Goal: Obtain resource: Download file/media

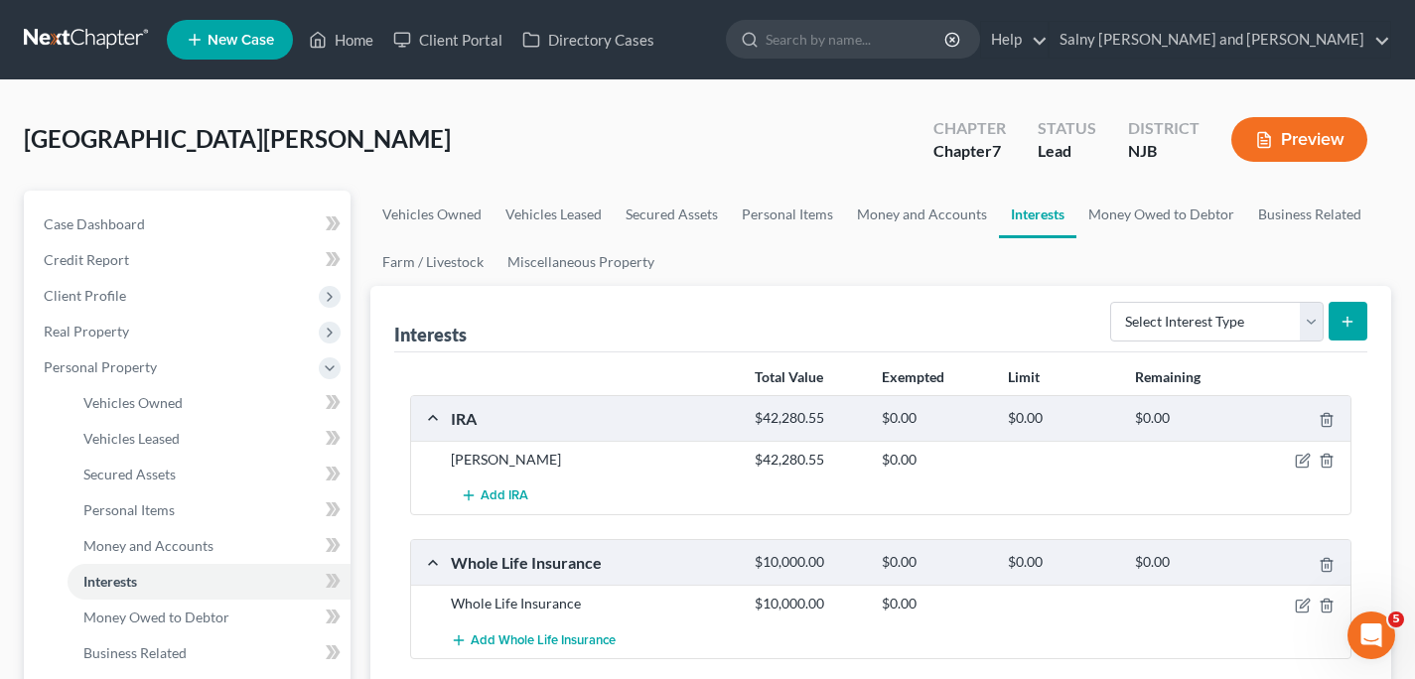
click at [83, 29] on link at bounding box center [87, 40] width 127 height 36
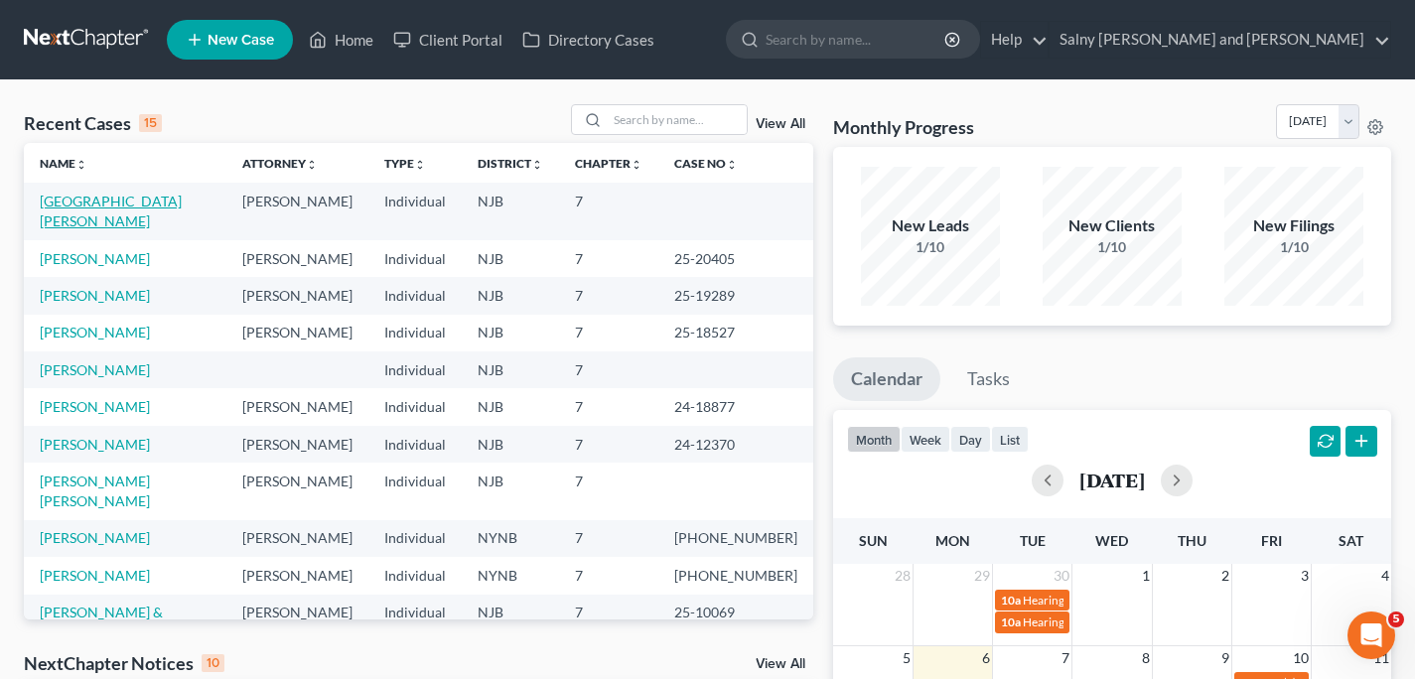
click at [92, 204] on link "[GEOGRAPHIC_DATA][PERSON_NAME]" at bounding box center [111, 211] width 142 height 37
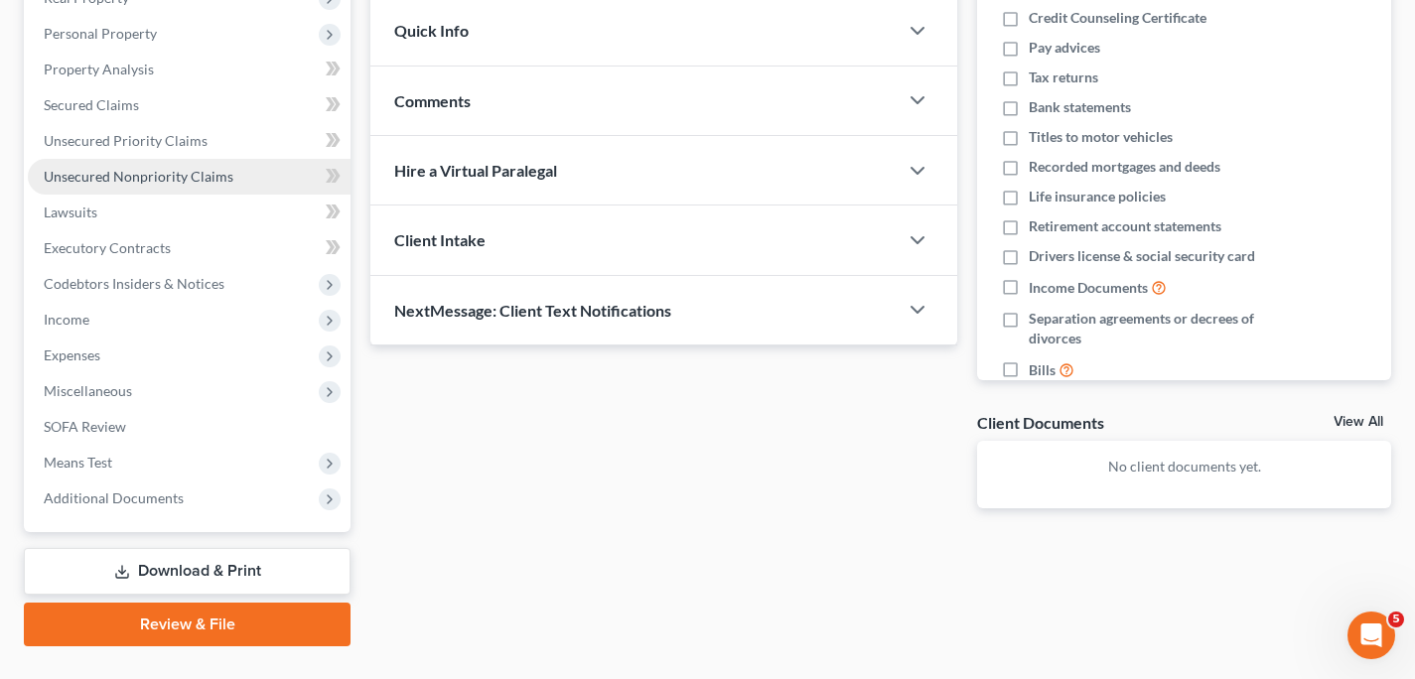
scroll to position [374, 0]
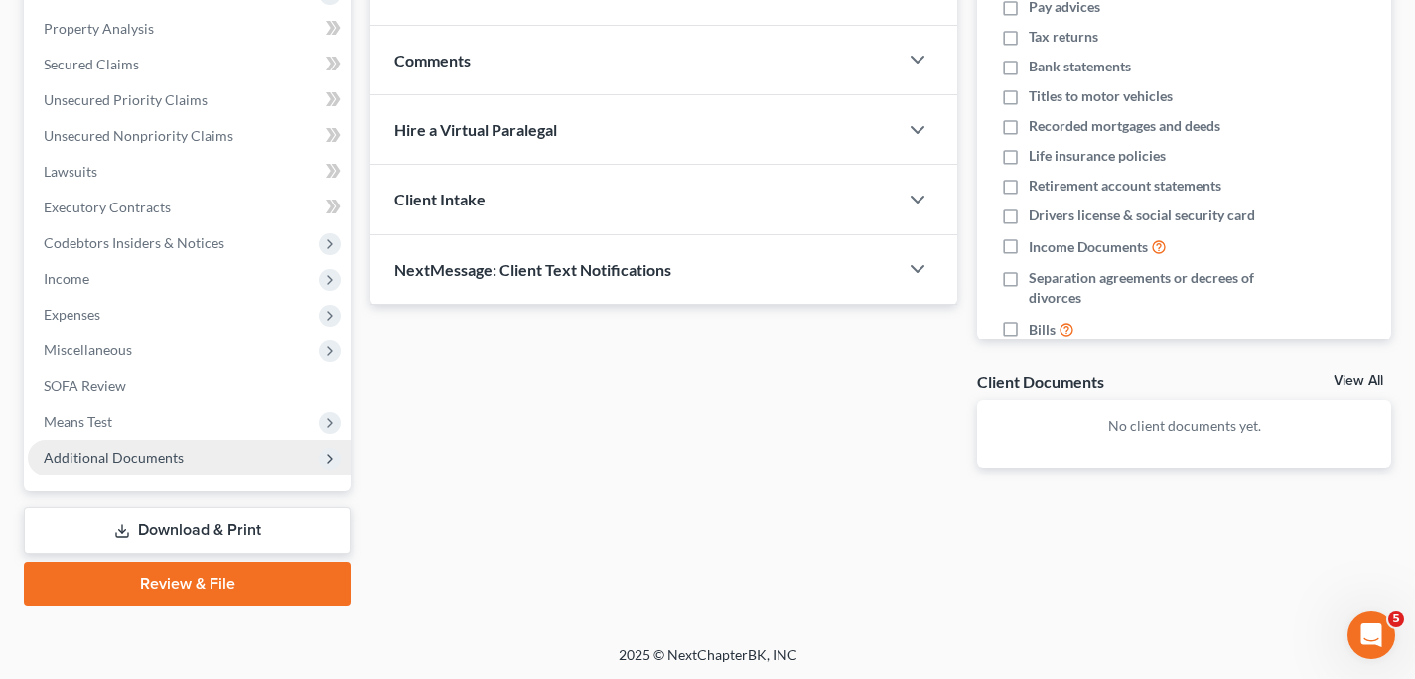
click at [79, 460] on span "Additional Documents" at bounding box center [114, 457] width 140 height 17
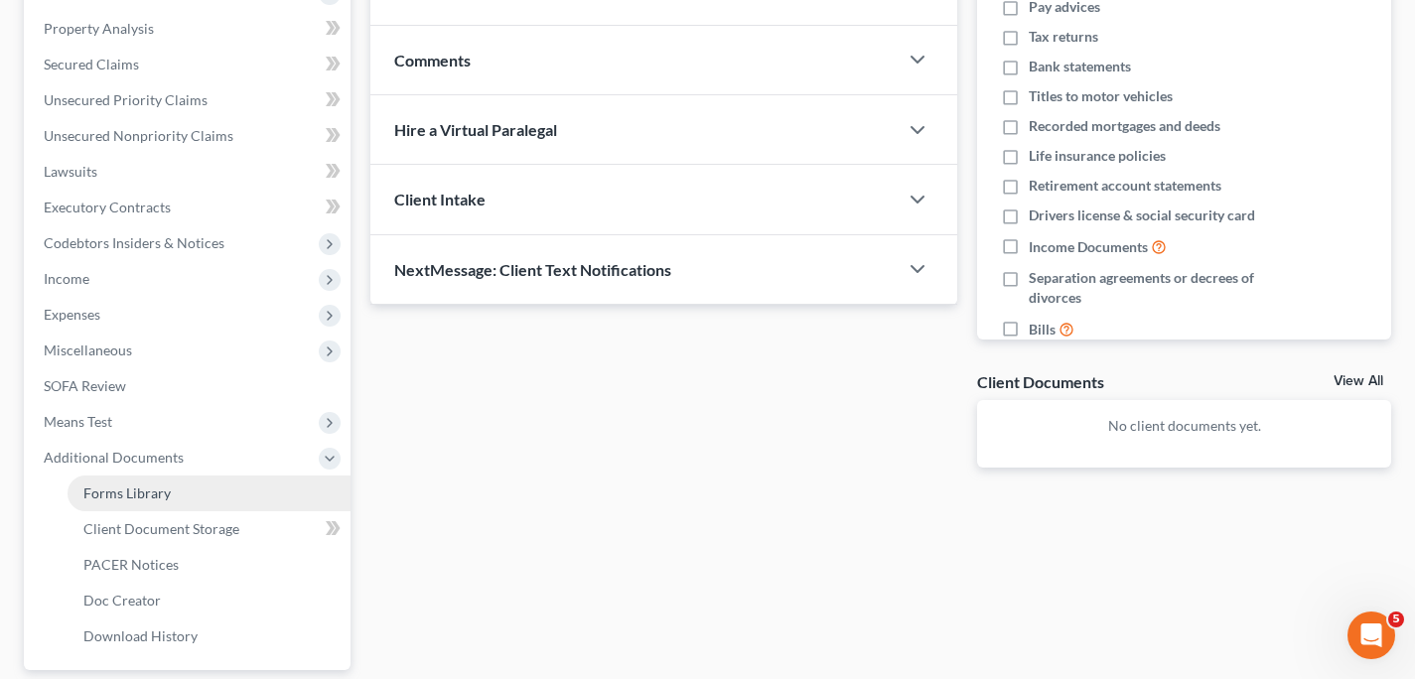
click at [121, 496] on span "Forms Library" at bounding box center [126, 493] width 87 height 17
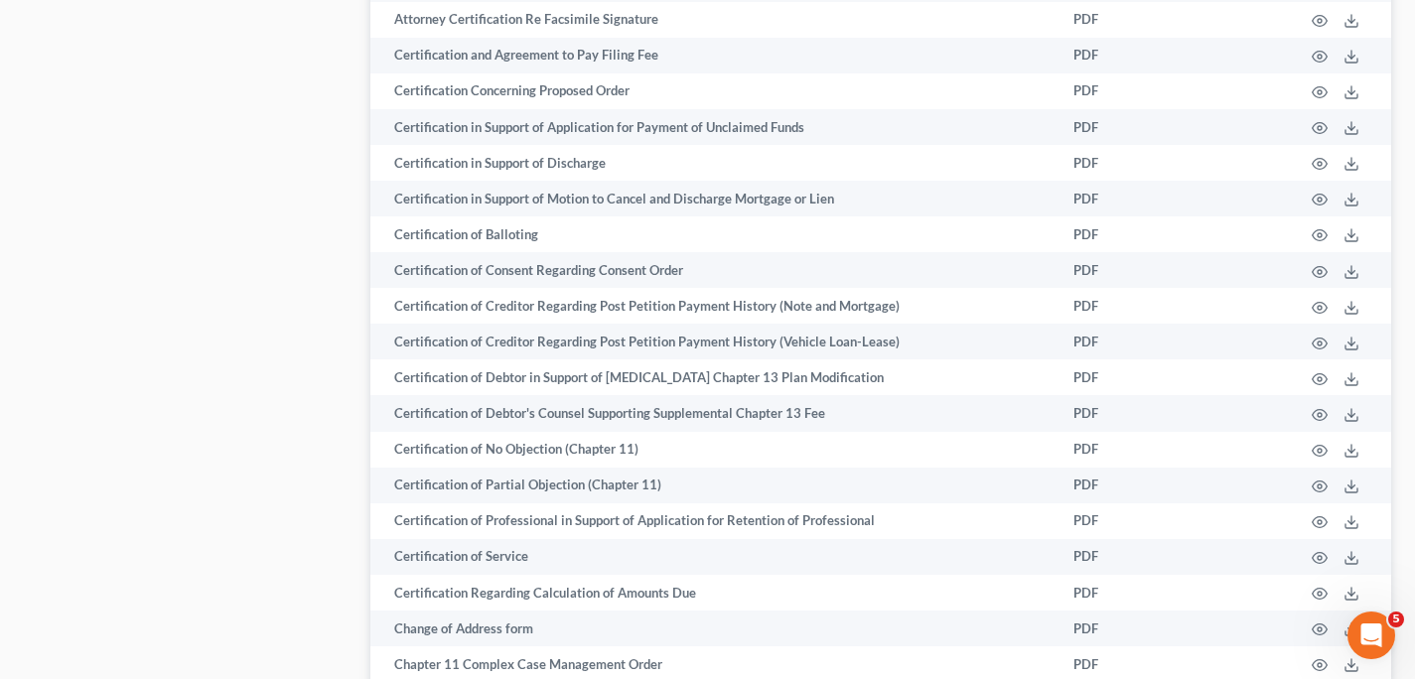
scroll to position [1301, 0]
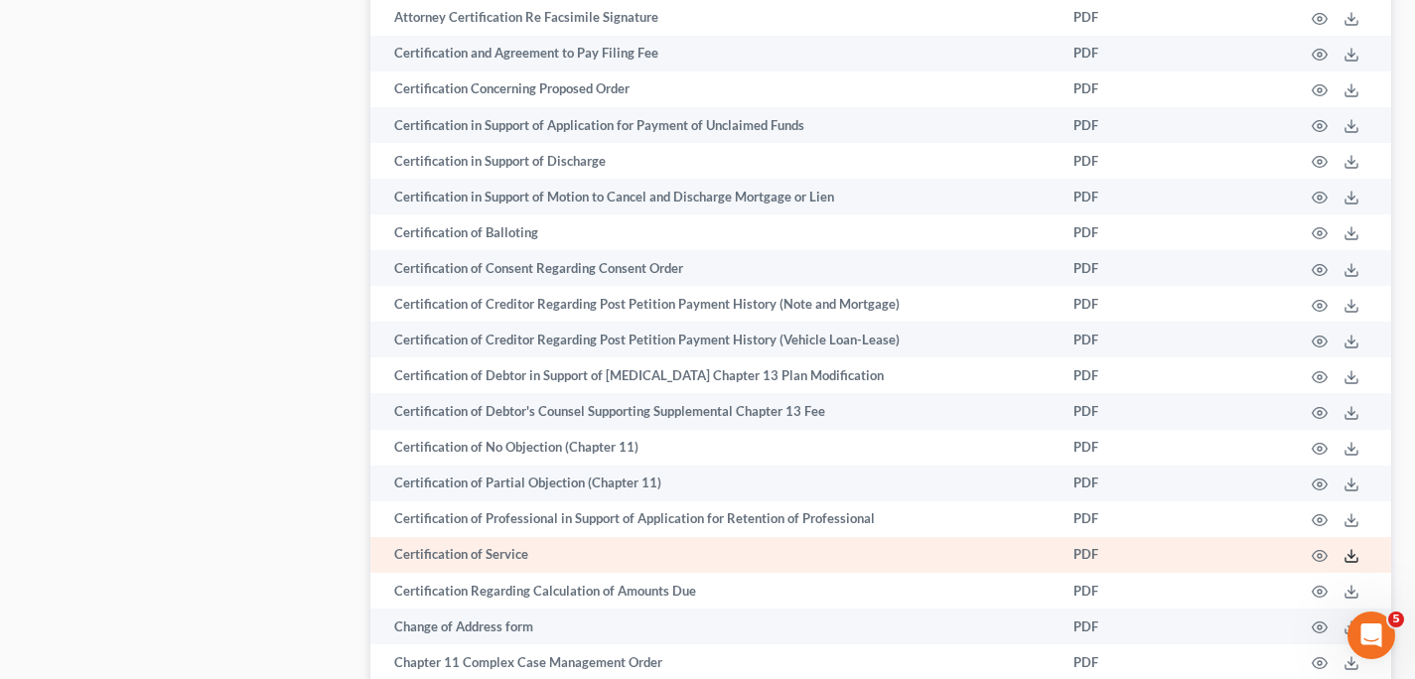
click at [1354, 564] on icon at bounding box center [1352, 556] width 16 height 16
